Goal: Information Seeking & Learning: Learn about a topic

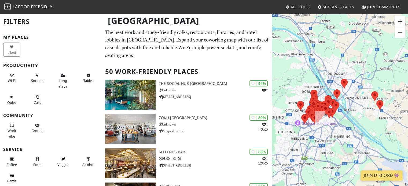
click at [398, 21] on button "Zoom in" at bounding box center [399, 21] width 11 height 11
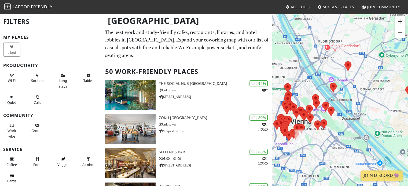
click at [398, 21] on button "Zoom in" at bounding box center [399, 21] width 11 height 11
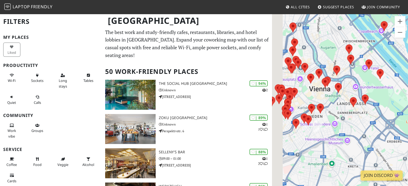
drag, startPoint x: 286, startPoint y: 136, endPoint x: 347, endPoint y: 86, distance: 79.8
click at [347, 86] on div at bounding box center [340, 106] width 136 height 186
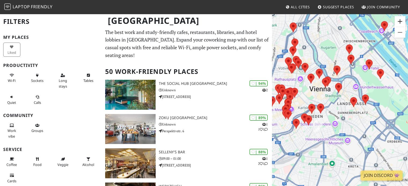
click at [402, 21] on button "Zoom in" at bounding box center [399, 21] width 11 height 11
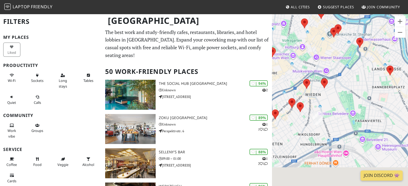
drag, startPoint x: 336, startPoint y: 100, endPoint x: 374, endPoint y: 48, distance: 64.2
click at [374, 48] on div at bounding box center [340, 106] width 136 height 186
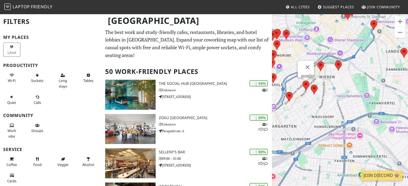
click at [306, 85] on img at bounding box center [305, 86] width 11 height 14
click at [306, 84] on img at bounding box center [305, 86] width 11 height 14
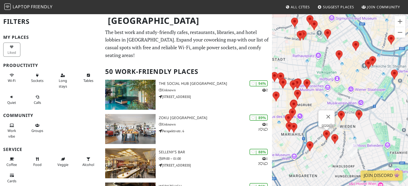
drag, startPoint x: 382, startPoint y: 47, endPoint x: 402, endPoint y: 102, distance: 58.4
click at [402, 102] on div "propeller" at bounding box center [340, 106] width 136 height 186
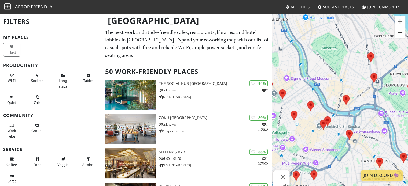
click at [402, 35] on button "Zoom out" at bounding box center [399, 32] width 11 height 11
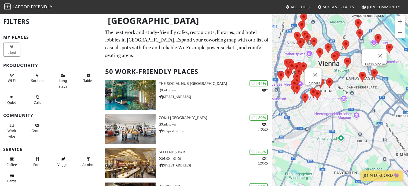
drag, startPoint x: 368, startPoint y: 140, endPoint x: 370, endPoint y: 79, distance: 61.4
click at [370, 79] on div "propeller Brass Monkey" at bounding box center [340, 106] width 136 height 186
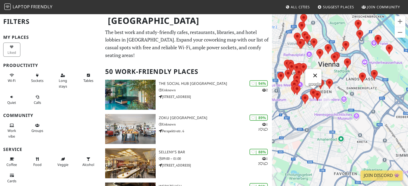
click at [318, 72] on button "Close" at bounding box center [314, 75] width 13 height 13
click at [321, 81] on img at bounding box center [320, 84] width 11 height 14
click at [322, 73] on link "Cafe Nest" at bounding box center [322, 74] width 15 height 4
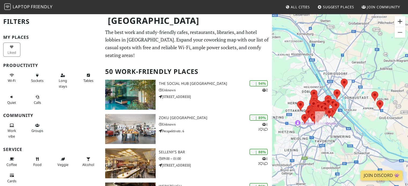
click at [398, 24] on button "Zoom in" at bounding box center [399, 21] width 11 height 11
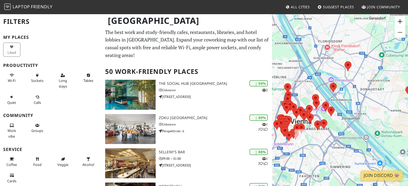
click at [398, 24] on button "Zoom in" at bounding box center [399, 21] width 11 height 11
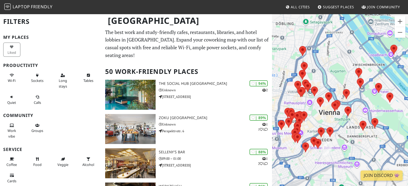
drag, startPoint x: 313, startPoint y: 105, endPoint x: 382, endPoint y: 60, distance: 82.2
click at [382, 60] on div at bounding box center [340, 106] width 136 height 186
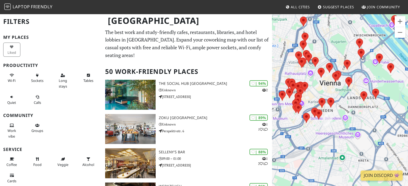
drag, startPoint x: 378, startPoint y: 139, endPoint x: 379, endPoint y: 106, distance: 32.7
click at [379, 106] on div at bounding box center [340, 106] width 136 height 186
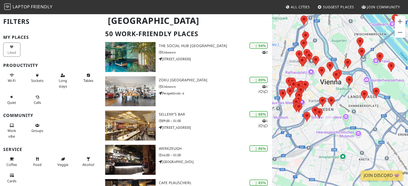
scroll to position [40, 0]
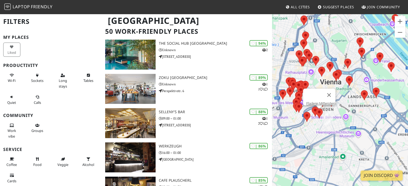
click at [319, 112] on img at bounding box center [318, 113] width 11 height 14
click at [317, 102] on link "Fladerei Mittersteig" at bounding box center [320, 104] width 29 height 4
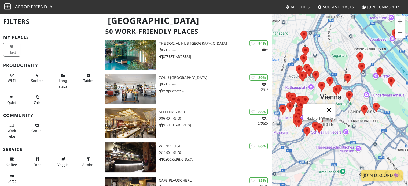
click at [333, 104] on button "Close" at bounding box center [328, 110] width 13 height 13
click at [333, 117] on img at bounding box center [331, 117] width 11 height 14
click at [332, 105] on link "wunderladen e.U." at bounding box center [333, 107] width 26 height 4
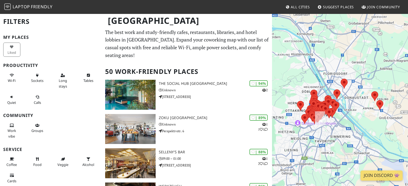
scroll to position [40, 0]
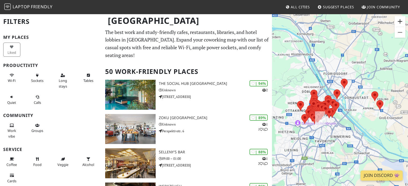
click at [398, 24] on button "Zoom in" at bounding box center [399, 21] width 11 height 11
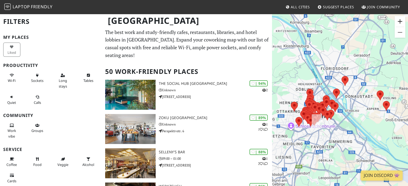
click at [398, 24] on button "Zoom in" at bounding box center [399, 21] width 11 height 11
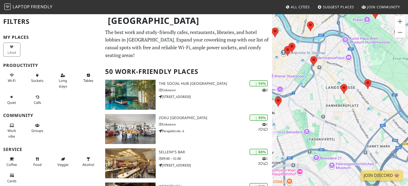
drag, startPoint x: 312, startPoint y: 171, endPoint x: 412, endPoint y: 56, distance: 152.1
click at [408, 56] on html "Laptop Friendly All Cities Suggest Places Join Community [GEOGRAPHIC_DATA] Filt…" at bounding box center [204, 93] width 408 height 186
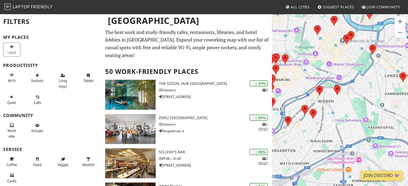
drag, startPoint x: 326, startPoint y: 125, endPoint x: 387, endPoint y: 110, distance: 63.1
click at [387, 110] on div at bounding box center [340, 106] width 136 height 186
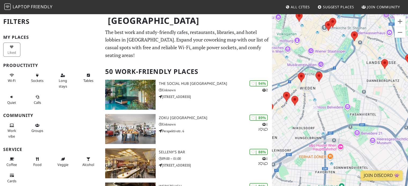
drag, startPoint x: 370, startPoint y: 136, endPoint x: 349, endPoint y: 121, distance: 26.0
click at [349, 121] on div at bounding box center [340, 106] width 136 height 186
